Goal: Information Seeking & Learning: Learn about a topic

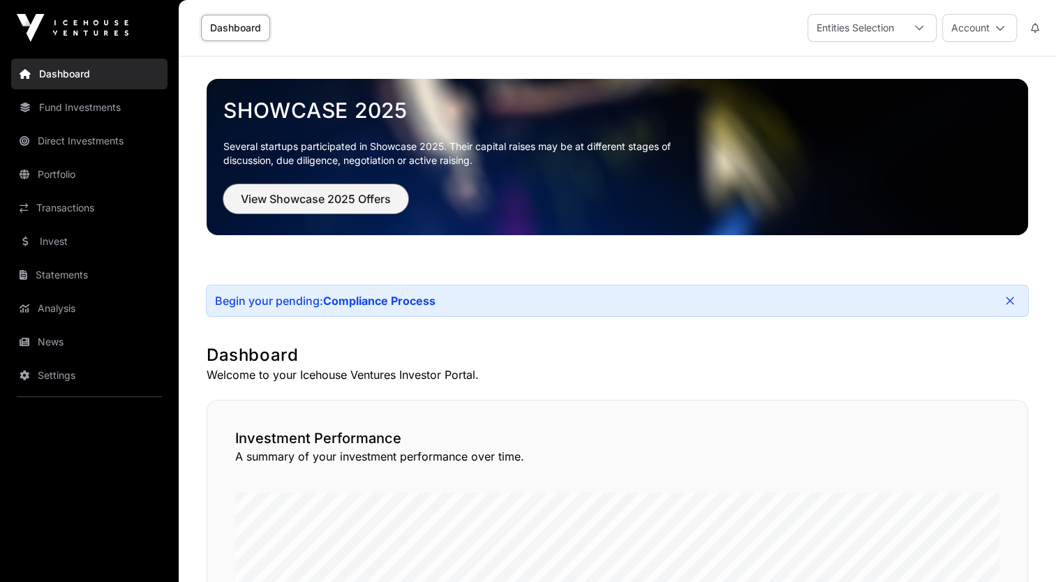
click at [289, 201] on span "View Showcase 2025 Offers" at bounding box center [316, 198] width 150 height 17
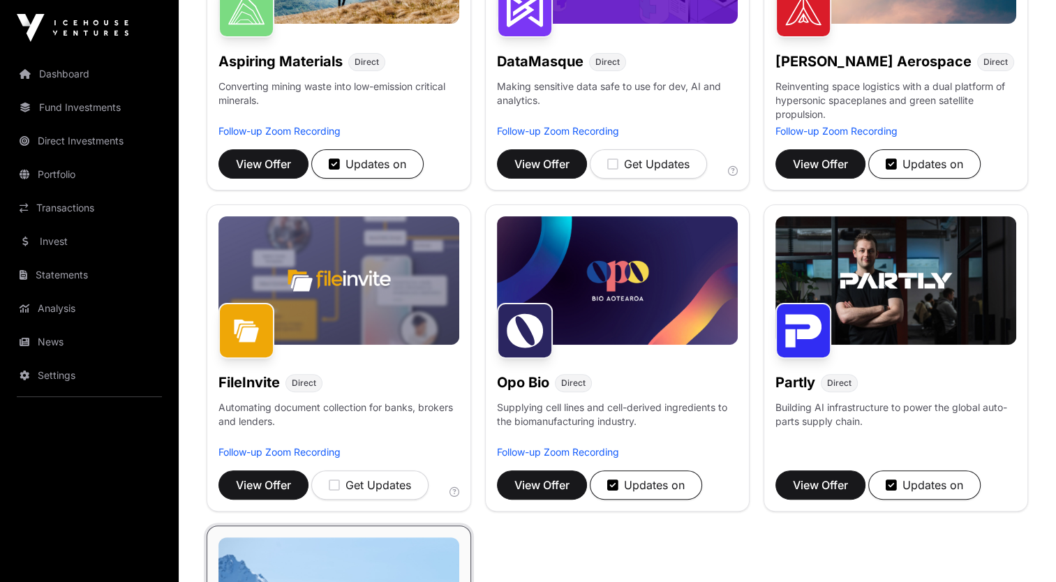
scroll to position [251, 0]
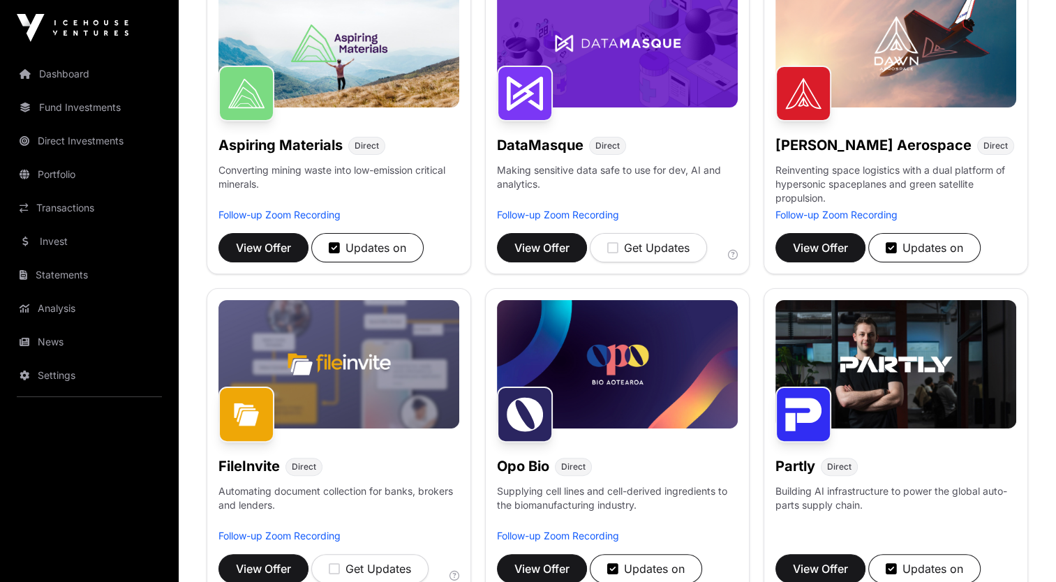
click at [854, 177] on p "Reinventing space logistics with a dual platform of hypersonic spaceplanes and …" at bounding box center [895, 185] width 241 height 45
click at [830, 246] on span "View Offer" at bounding box center [820, 247] width 55 height 17
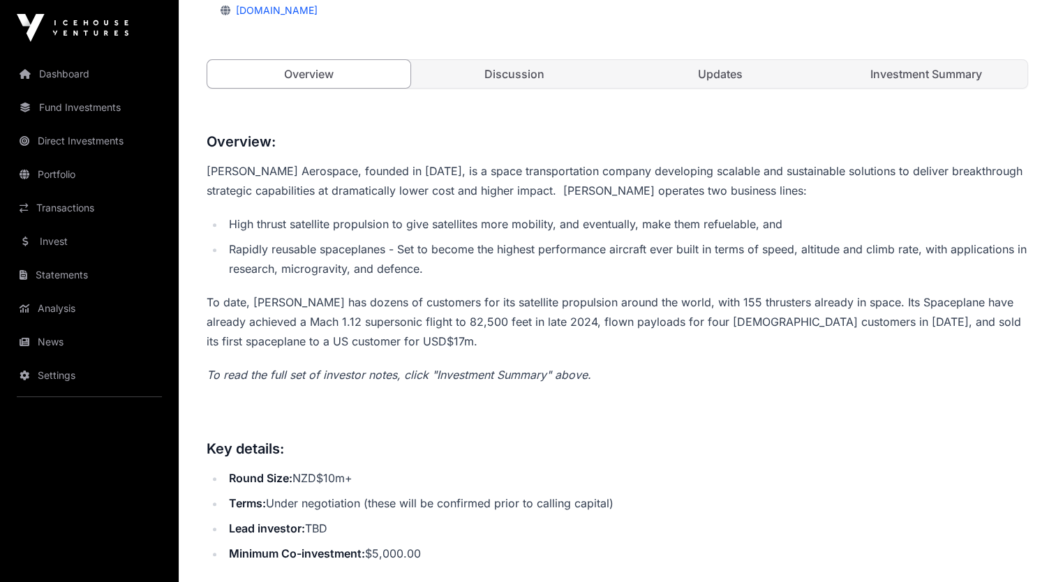
scroll to position [474, 0]
click at [61, 80] on link "Dashboard" at bounding box center [89, 74] width 156 height 31
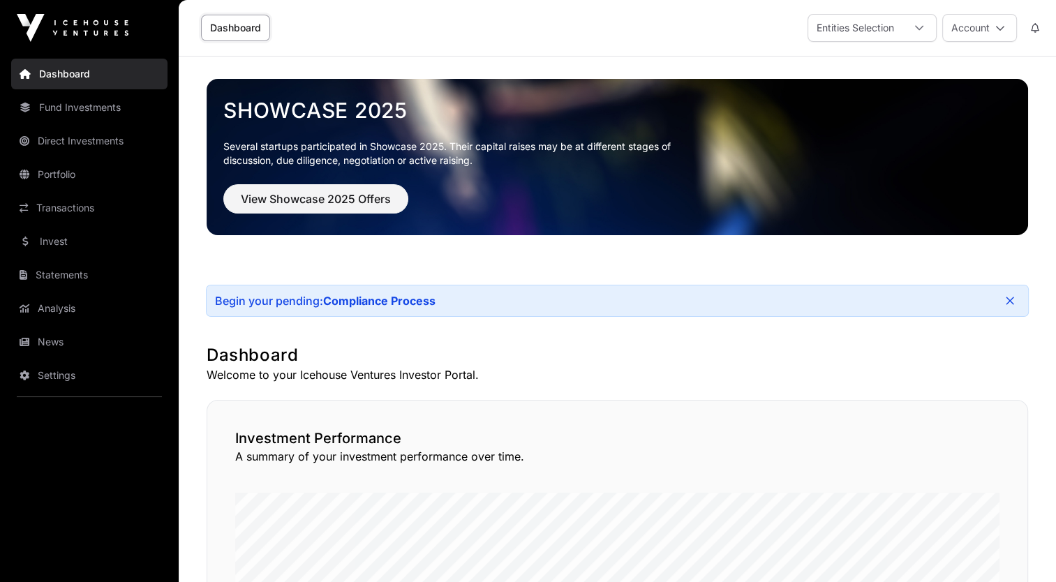
click at [98, 112] on link "Fund Investments" at bounding box center [89, 107] width 156 height 31
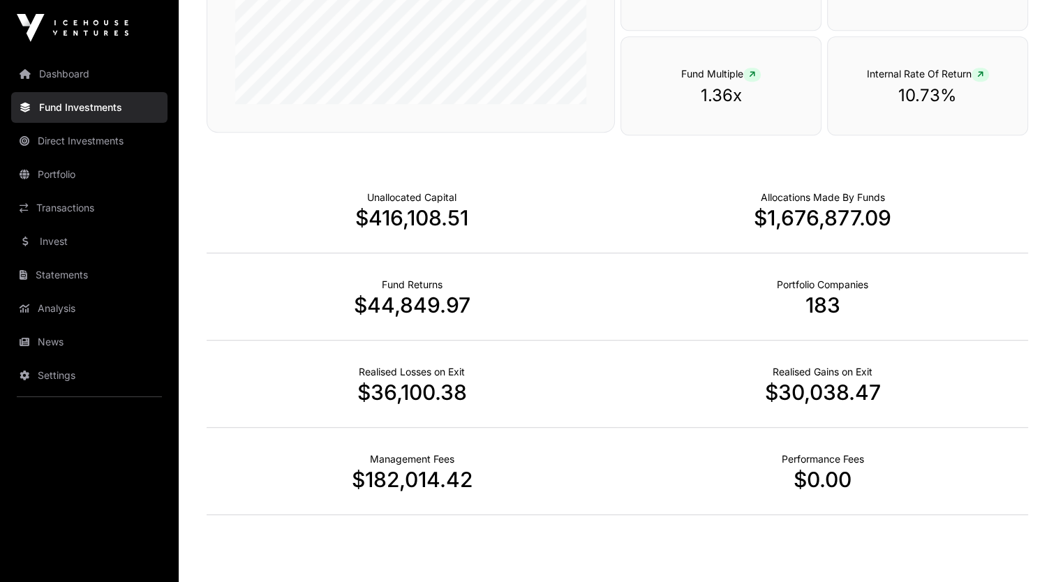
scroll to position [837, 0]
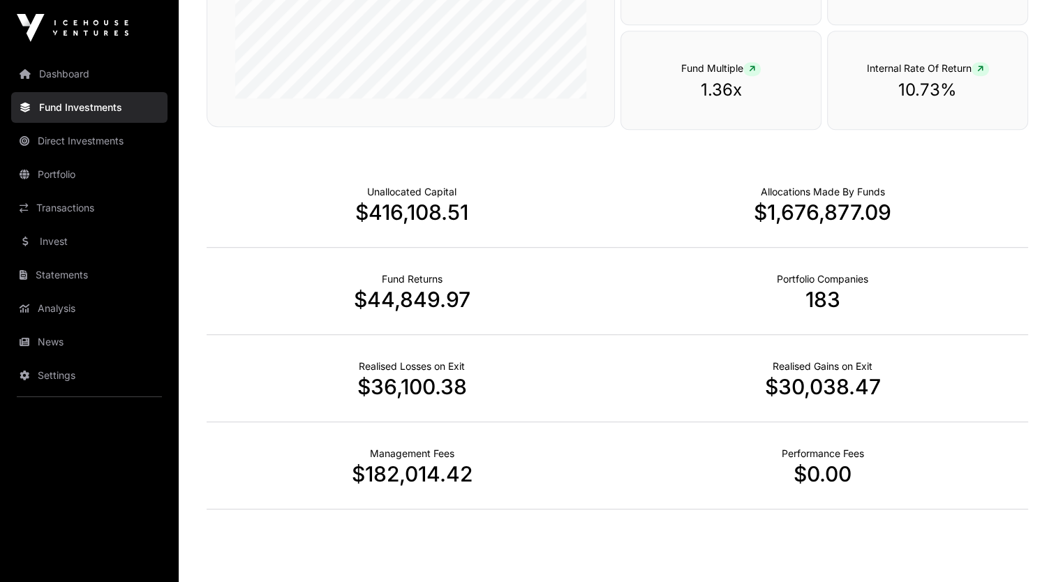
click at [54, 145] on link "Direct Investments" at bounding box center [89, 141] width 156 height 31
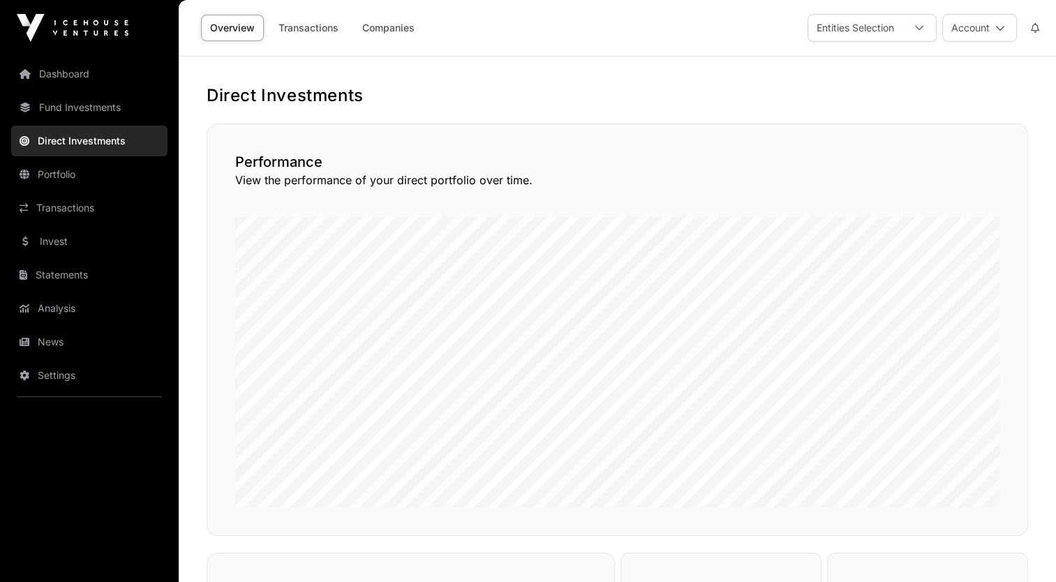
click at [75, 155] on link "Direct Investments" at bounding box center [89, 141] width 156 height 31
click at [73, 177] on link "Portfolio" at bounding box center [89, 174] width 156 height 31
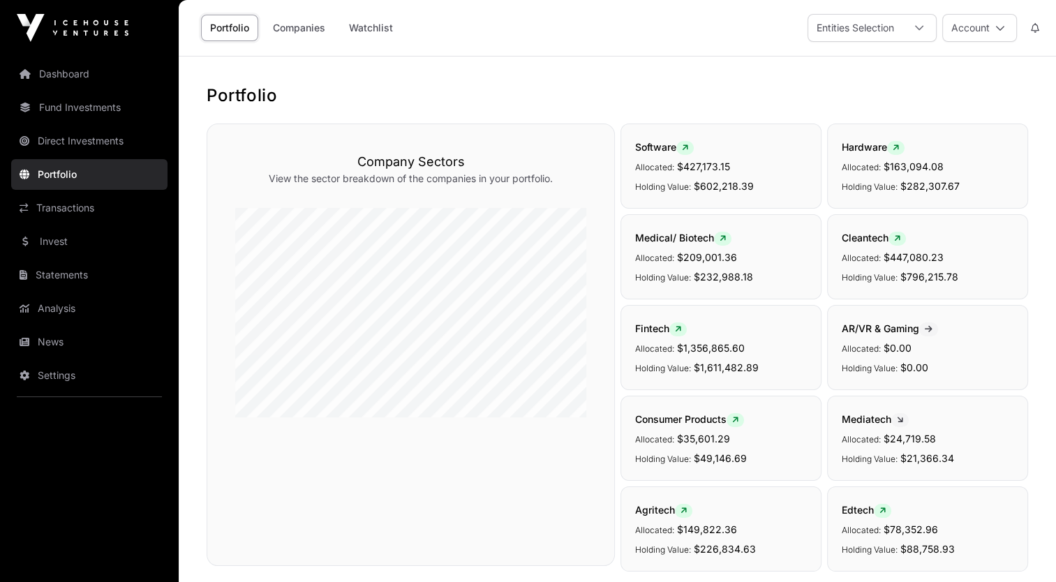
click at [230, 276] on div "Company Sectors View the sector breakdown of the companies in your portfolio." at bounding box center [411, 345] width 408 height 442
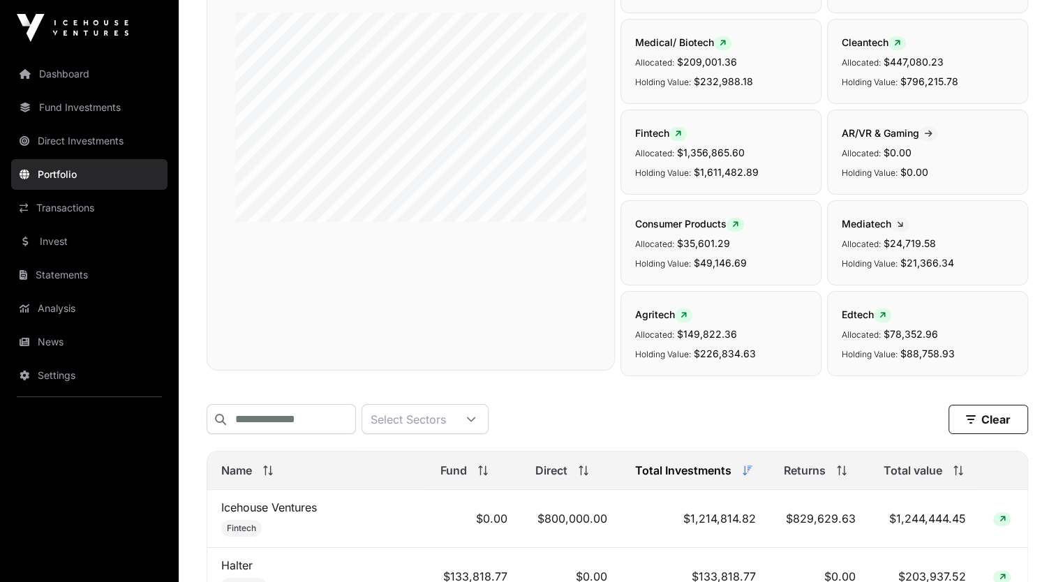
scroll to position [335, 0]
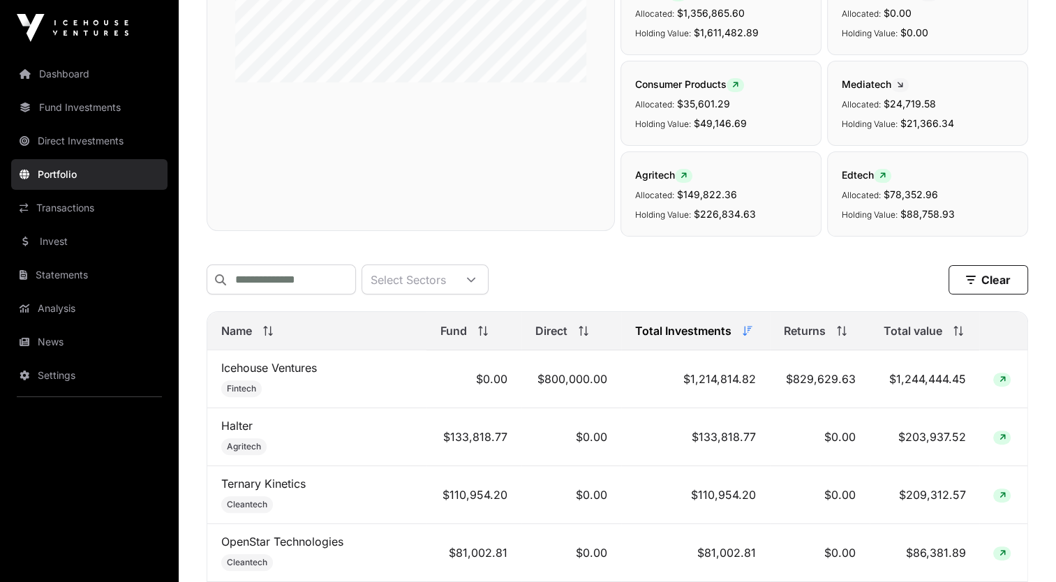
click at [109, 287] on link "Statements" at bounding box center [89, 275] width 156 height 31
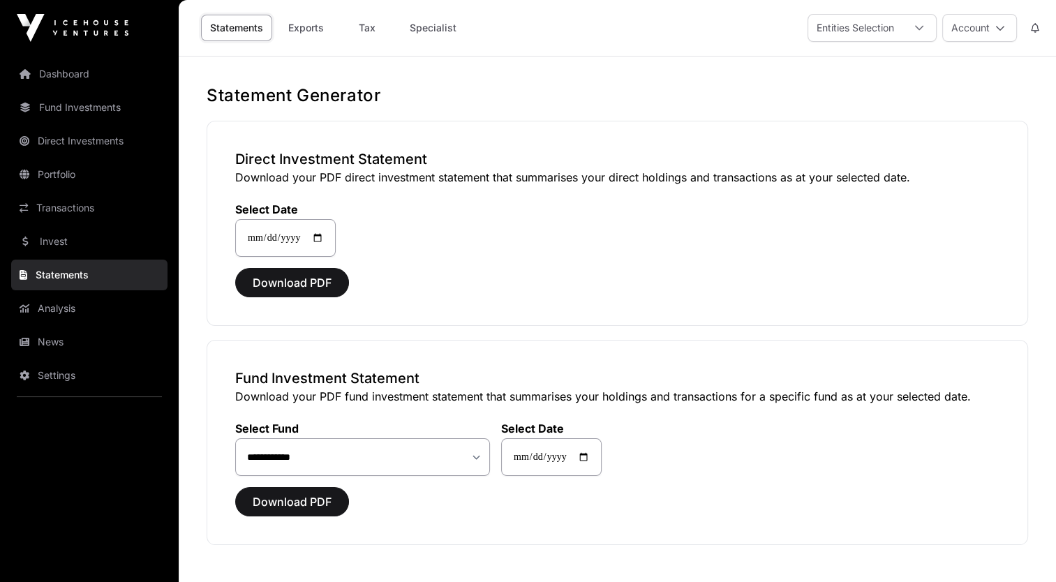
click at [450, 305] on div "**********" at bounding box center [617, 223] width 821 height 205
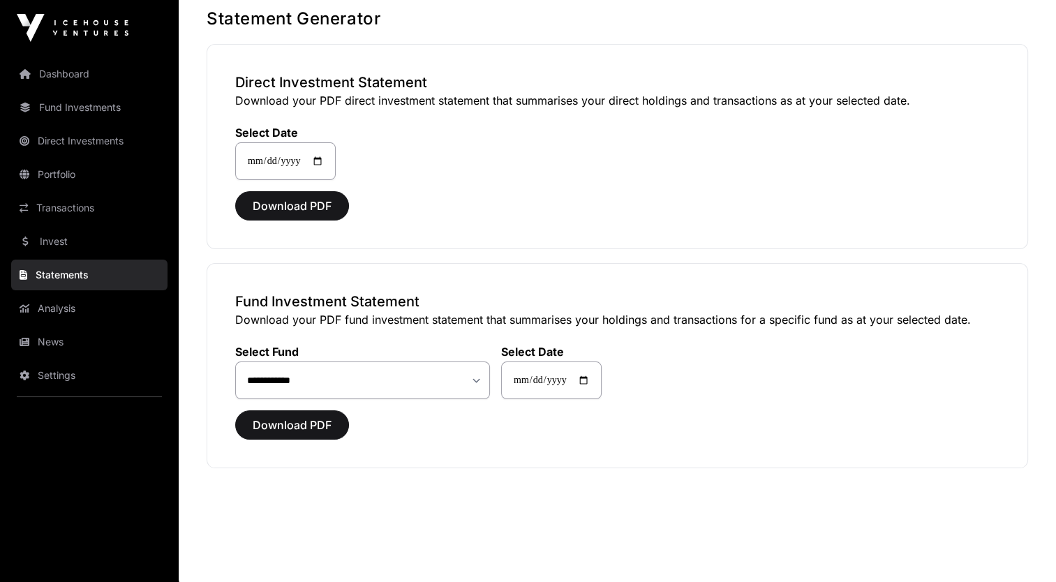
scroll to position [78, 0]
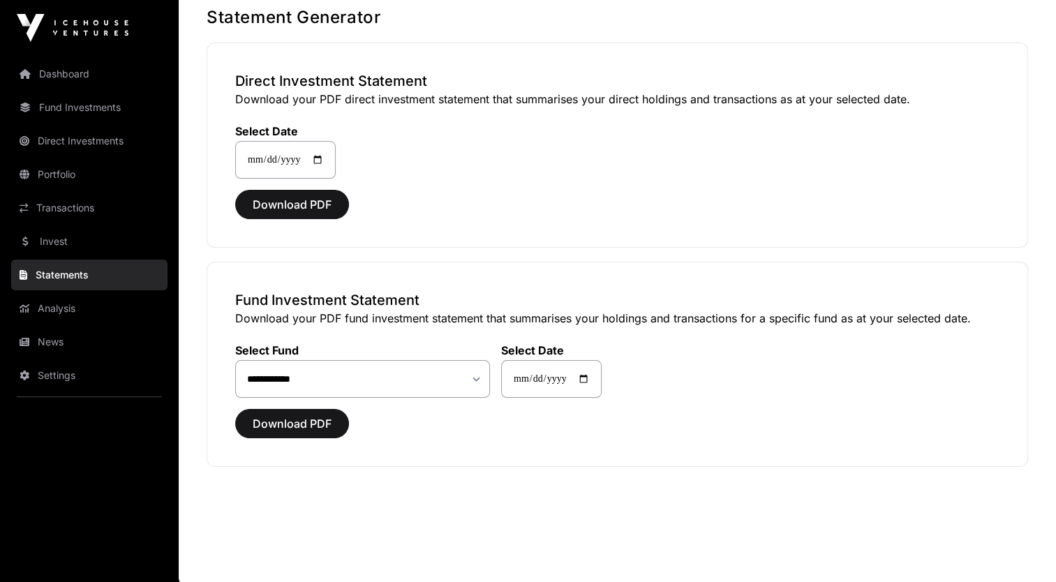
click at [472, 285] on div "**********" at bounding box center [617, 364] width 821 height 205
